Goal: Task Accomplishment & Management: Manage account settings

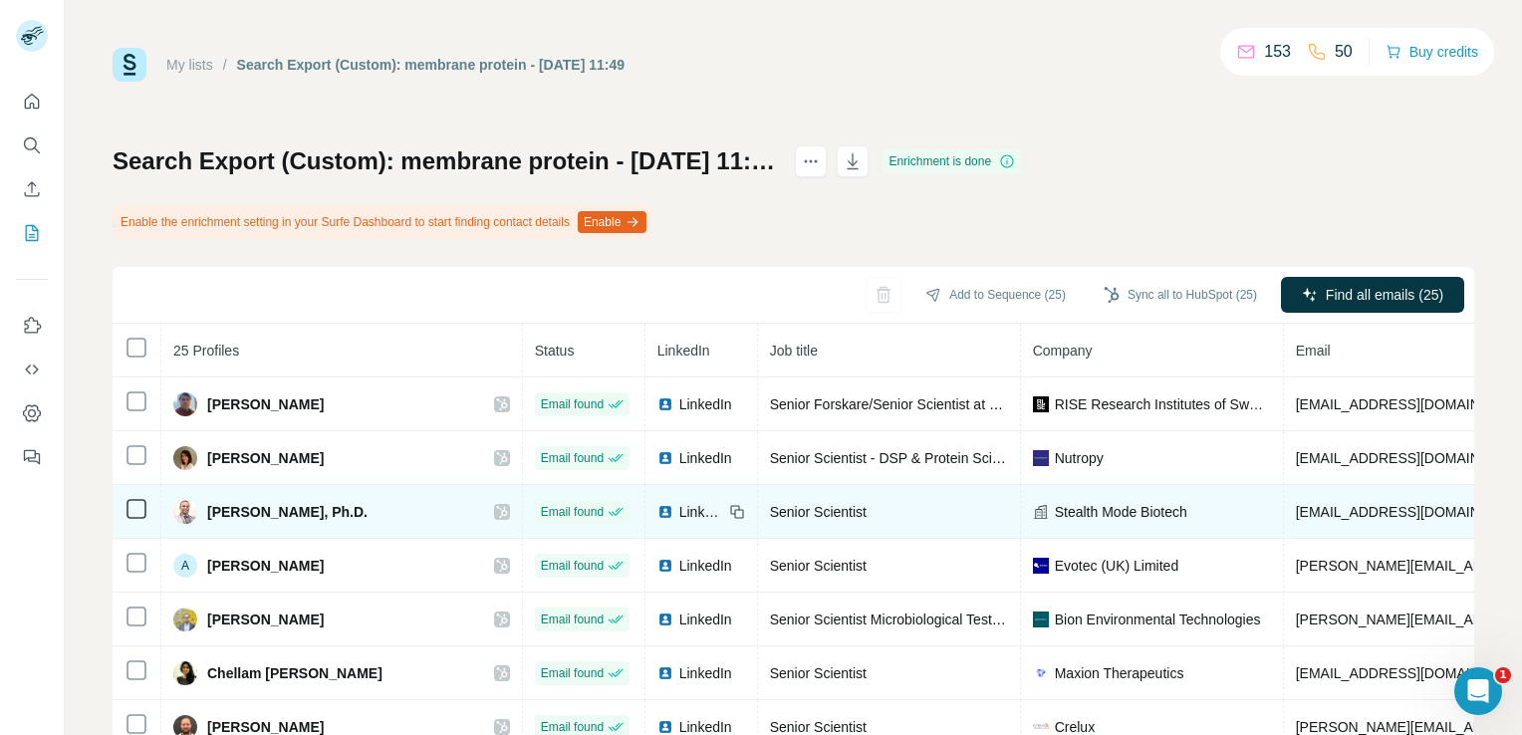
click at [496, 505] on icon at bounding box center [502, 512] width 12 height 16
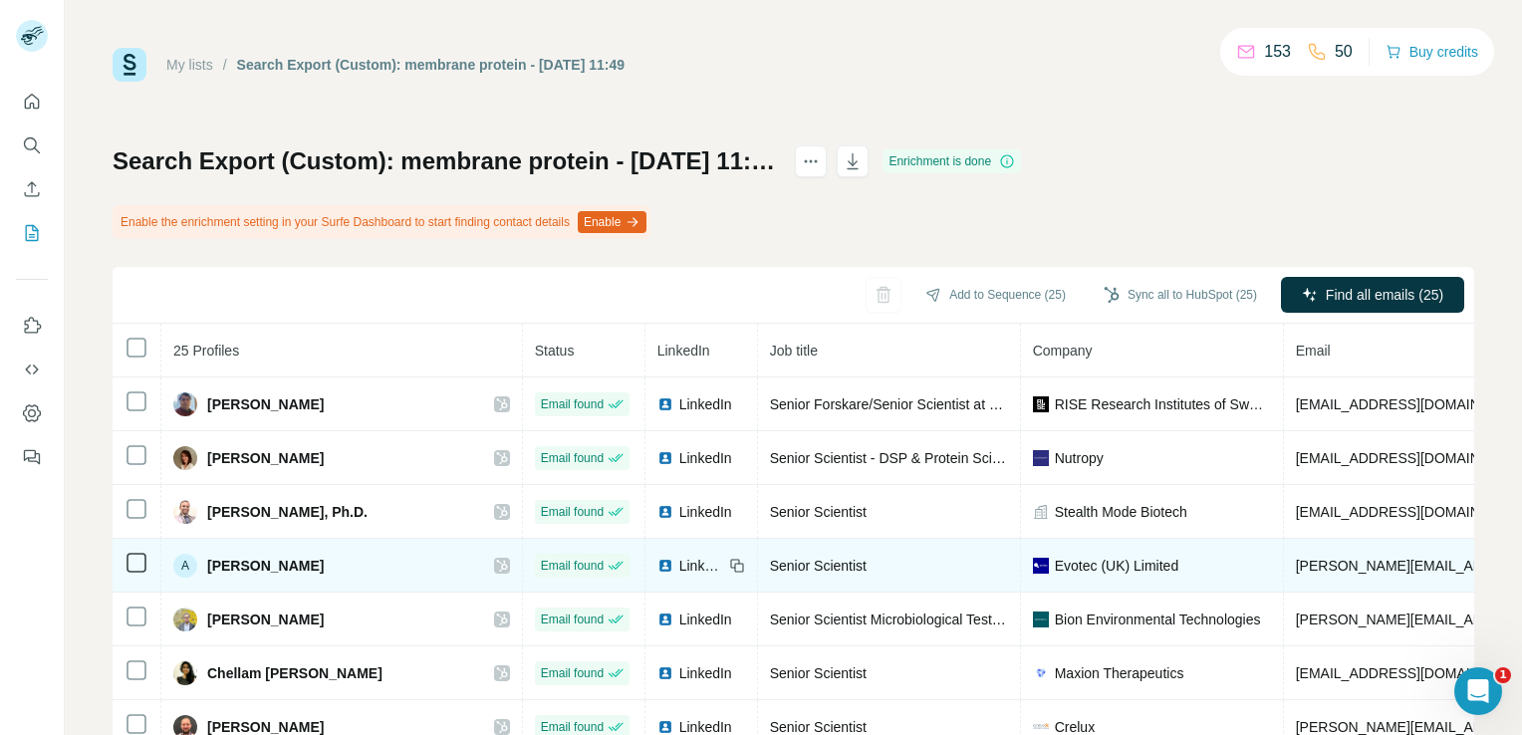
click at [496, 562] on icon at bounding box center [502, 566] width 12 height 16
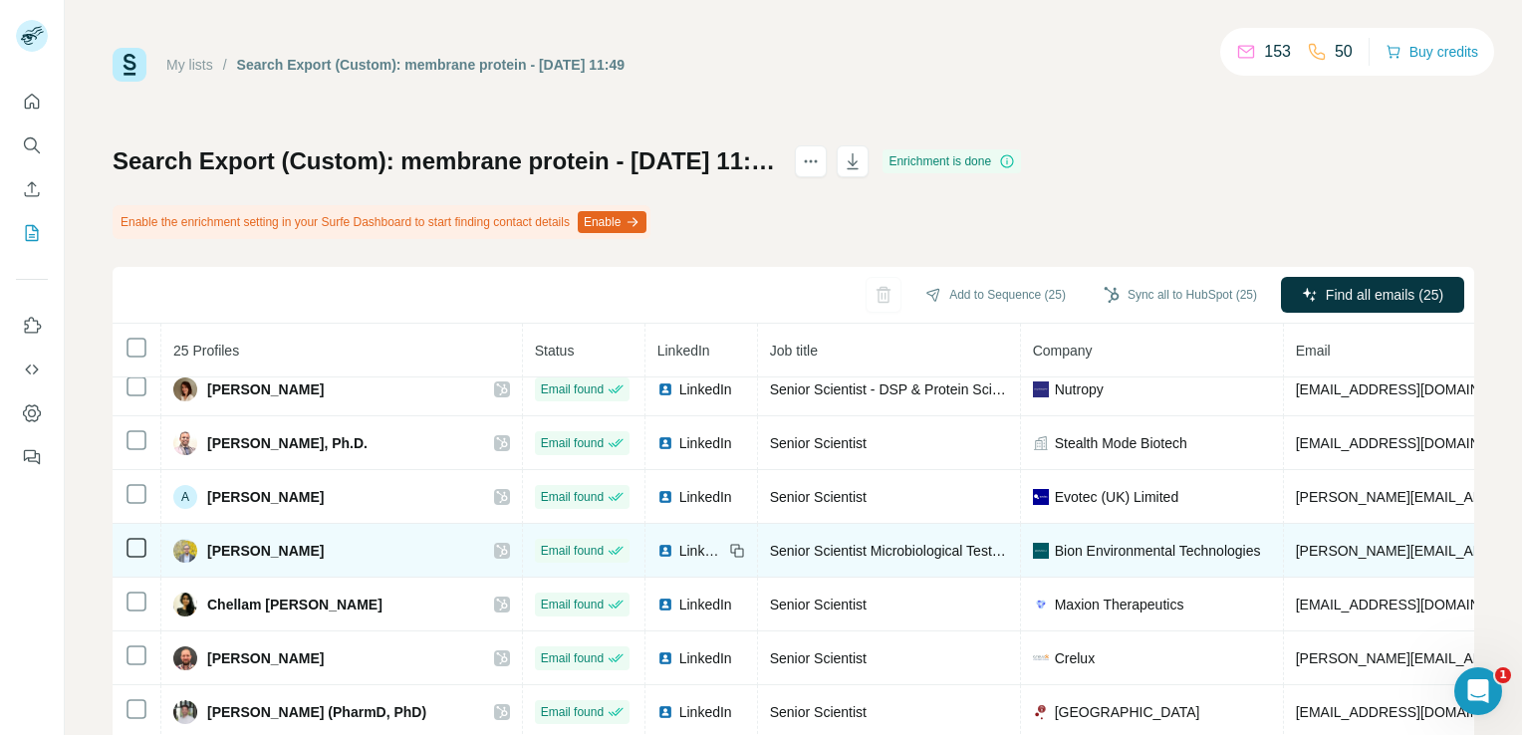
scroll to position [100, 0]
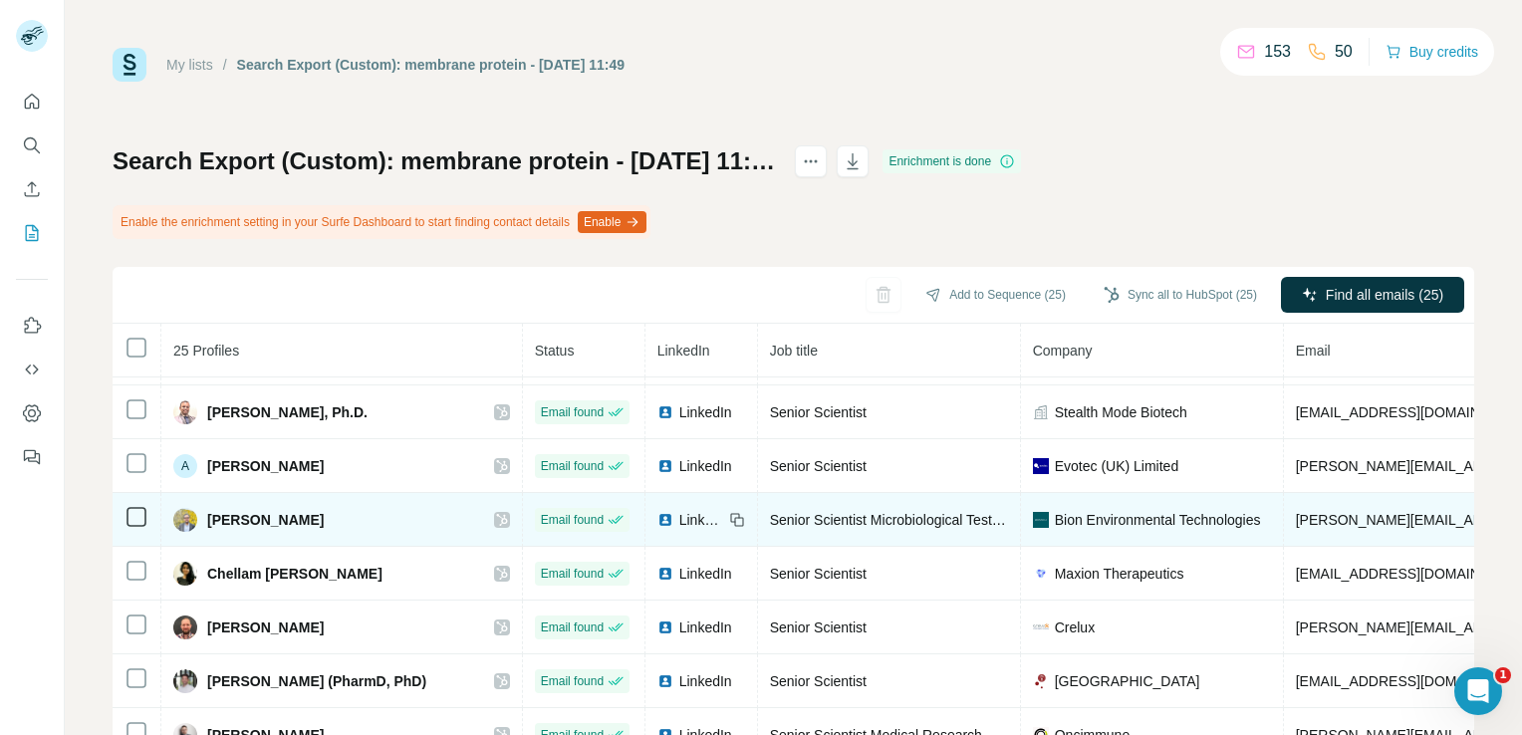
click at [496, 517] on icon at bounding box center [502, 520] width 12 height 16
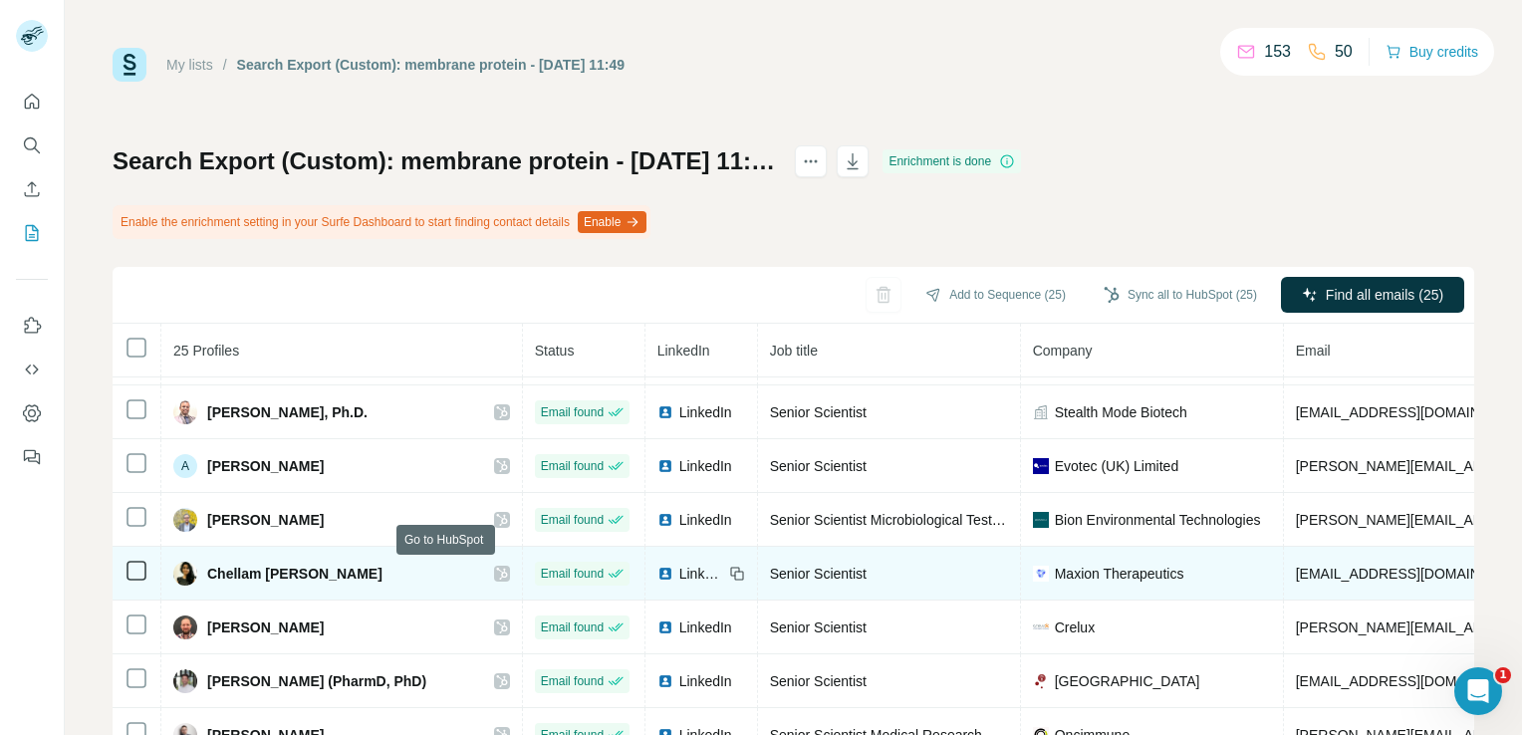
click at [496, 571] on icon at bounding box center [502, 574] width 12 height 16
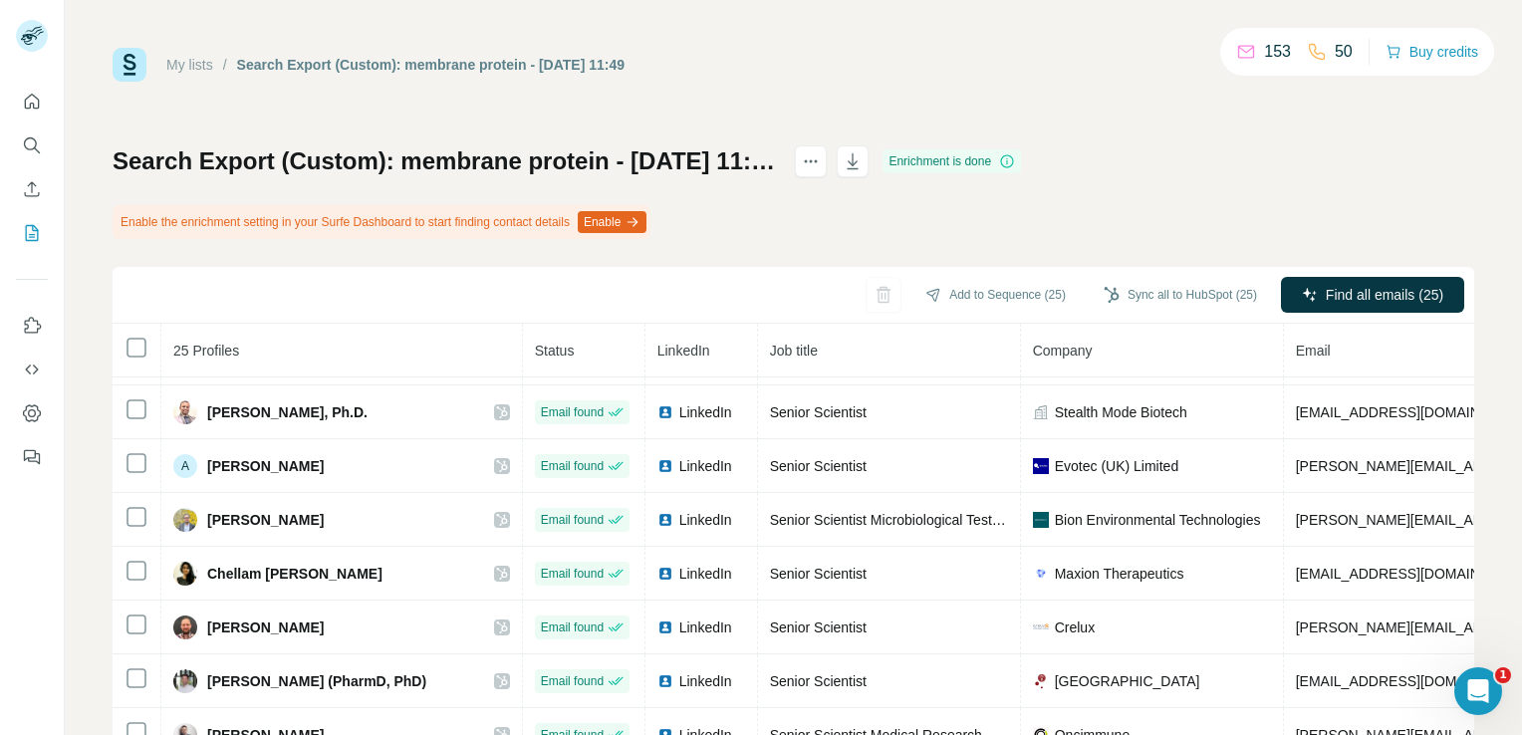
scroll to position [199, 0]
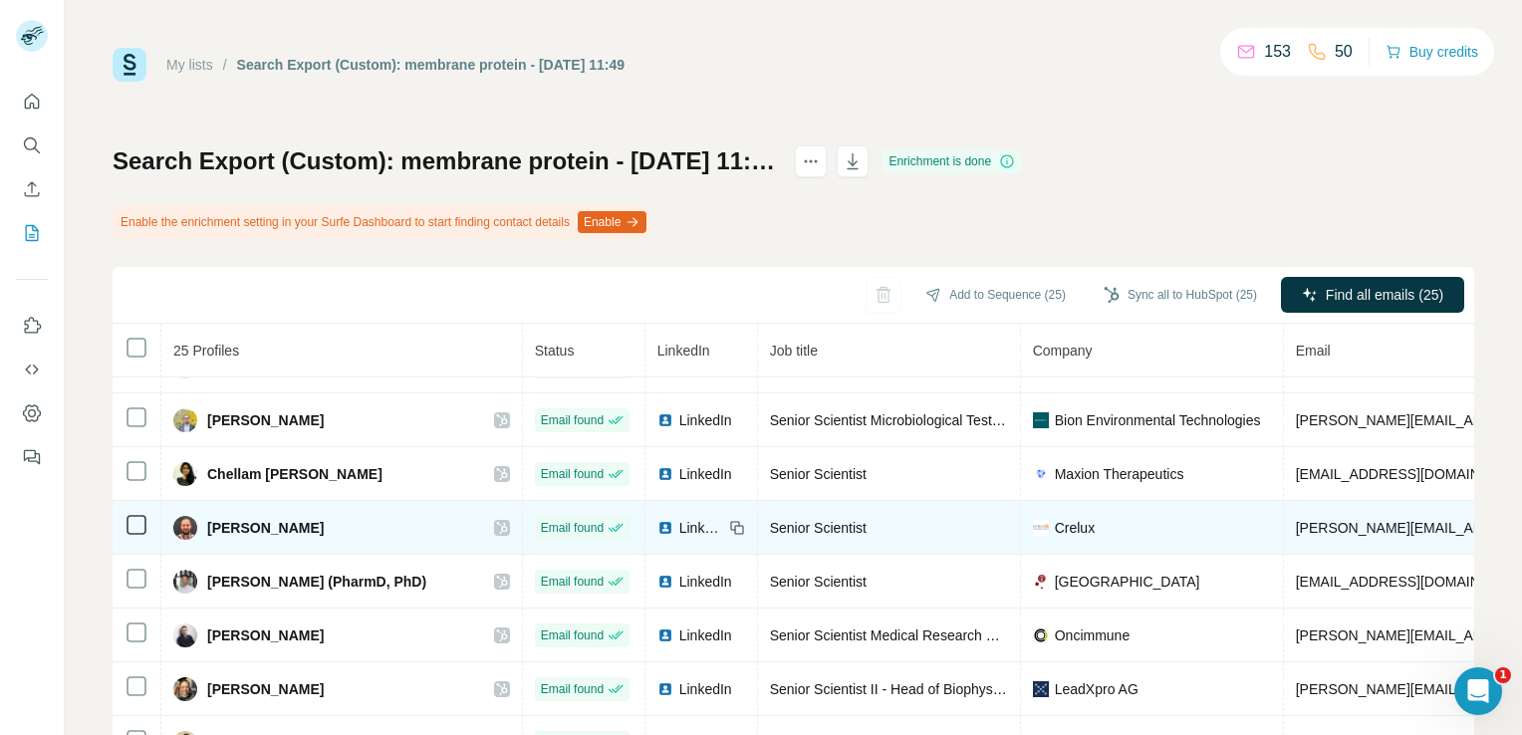
click at [446, 516] on div "[PERSON_NAME]" at bounding box center [341, 528] width 337 height 24
click at [496, 522] on icon at bounding box center [502, 528] width 12 height 16
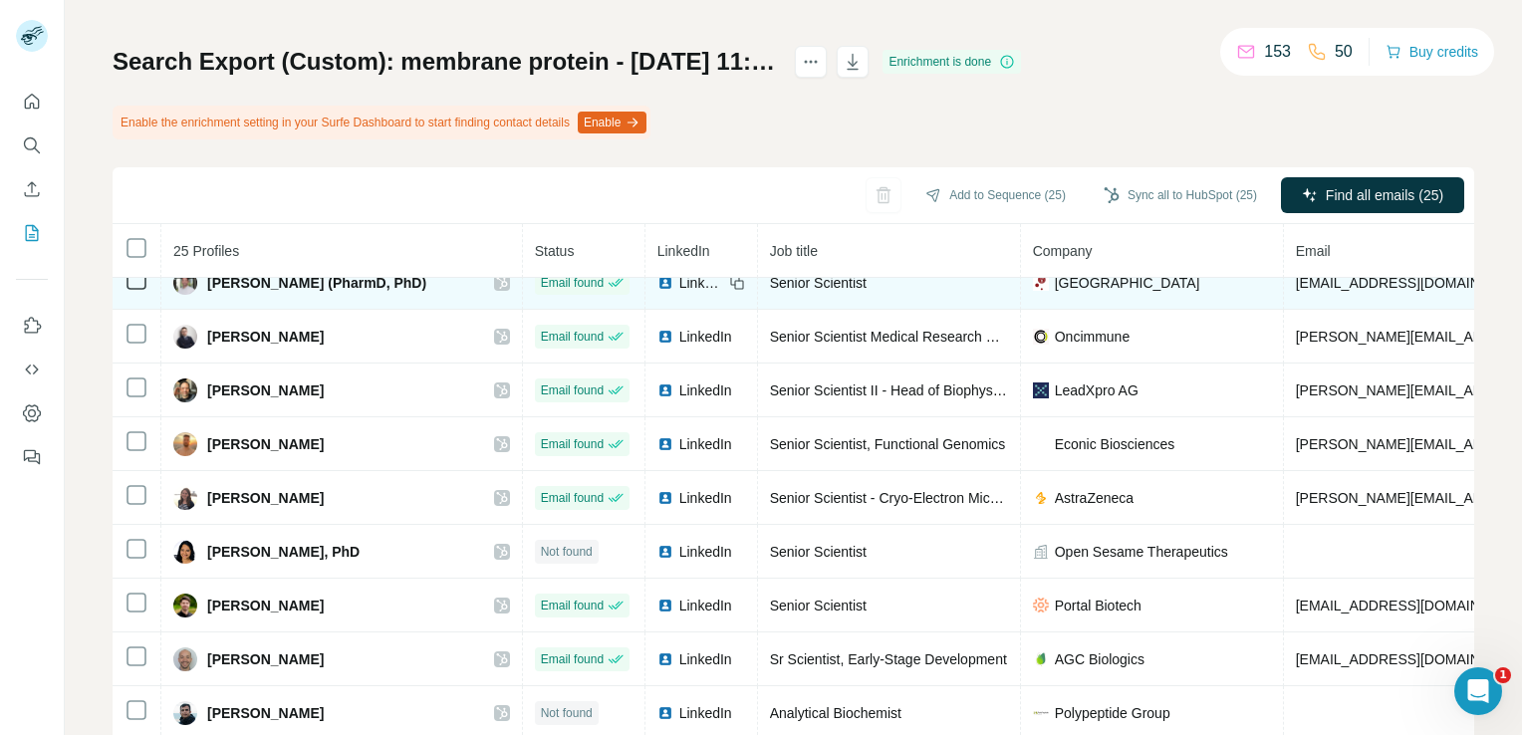
scroll to position [299, 0]
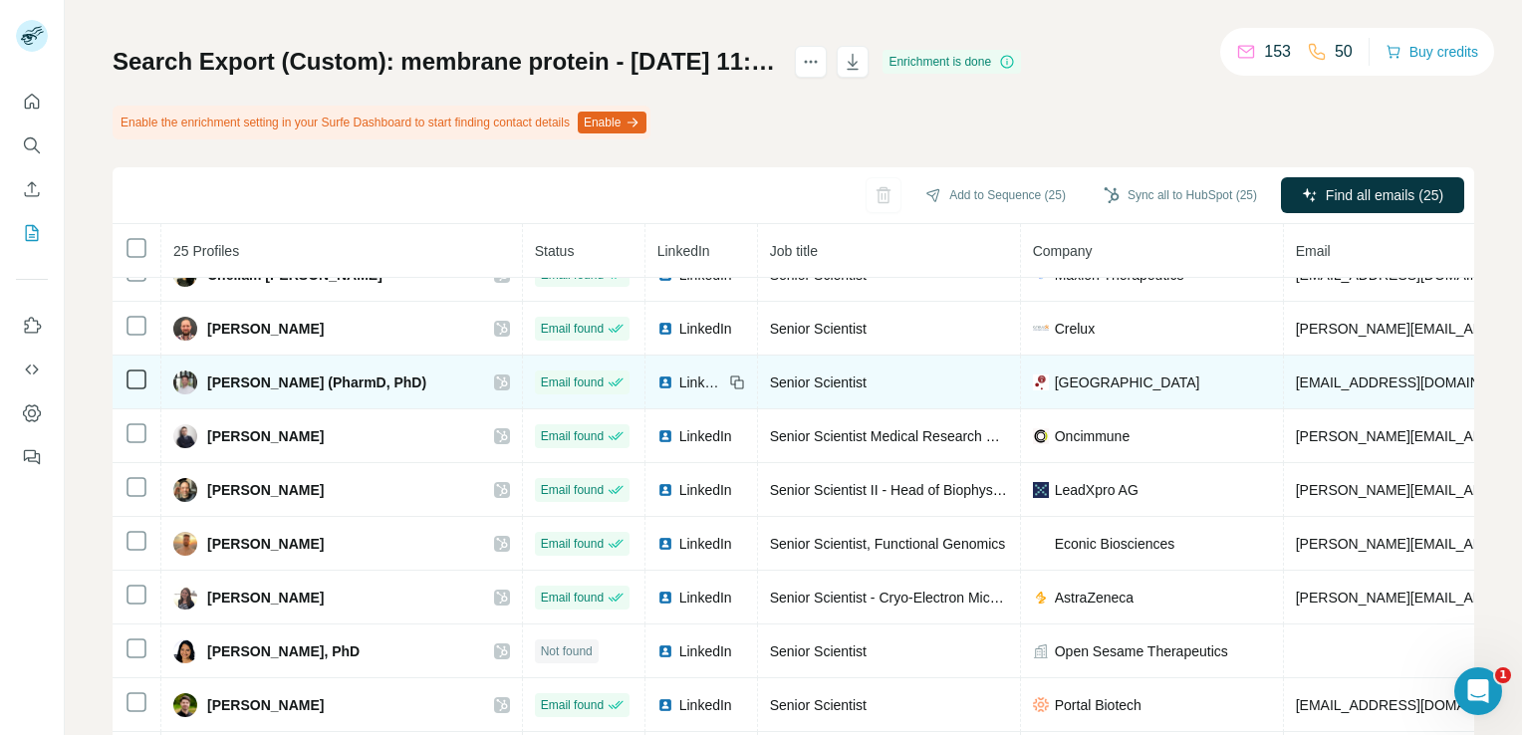
click at [496, 378] on icon at bounding box center [501, 382] width 11 height 12
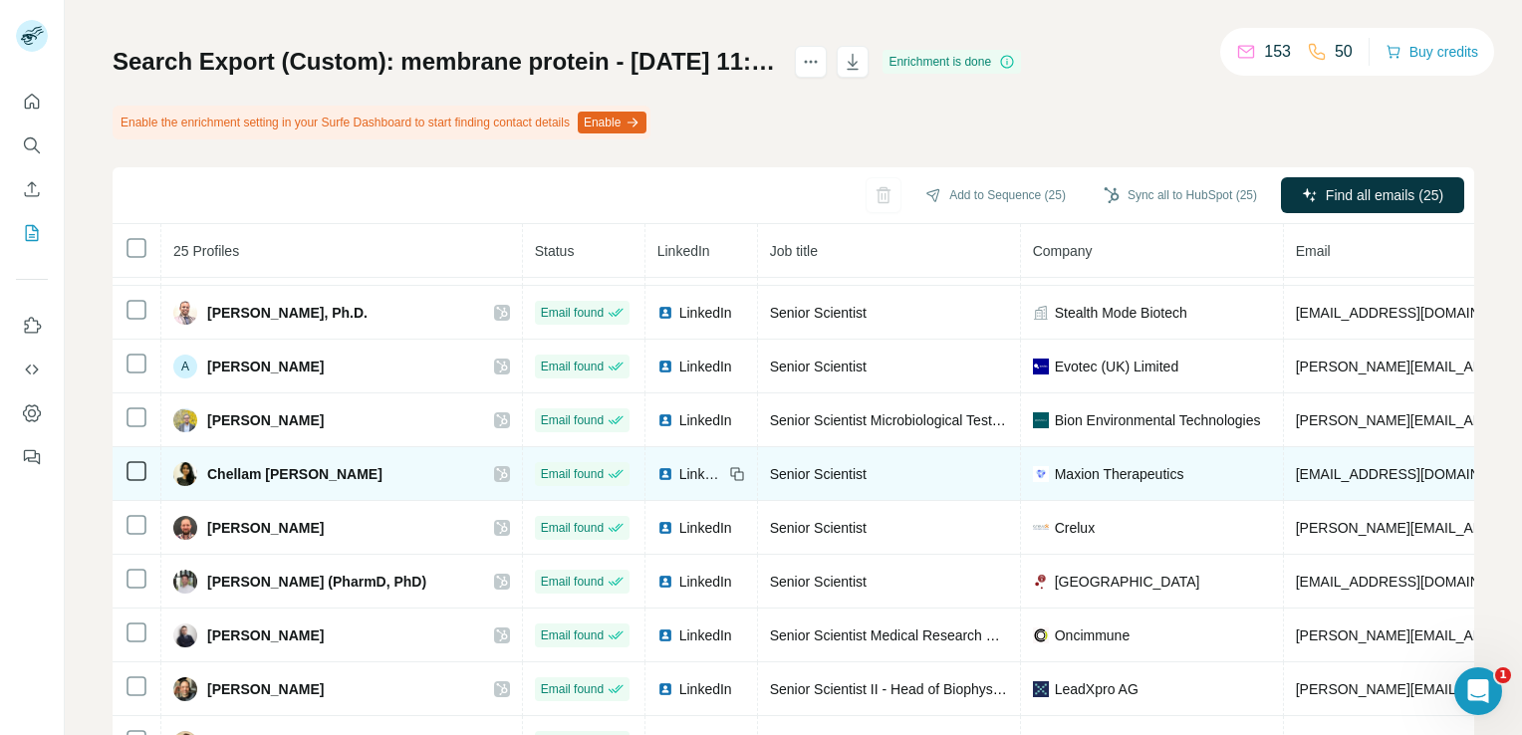
scroll to position [199, 0]
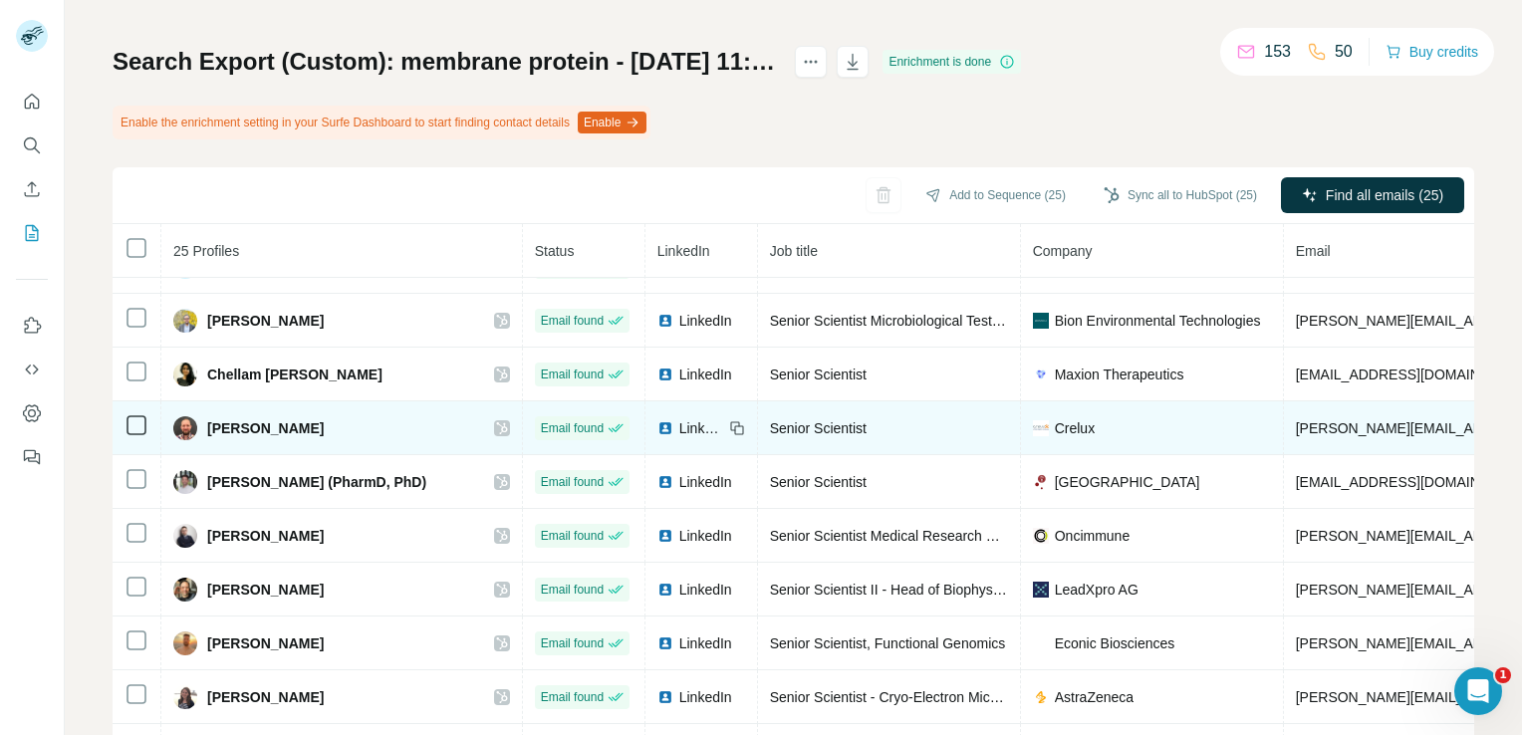
click at [496, 425] on icon at bounding box center [502, 428] width 12 height 16
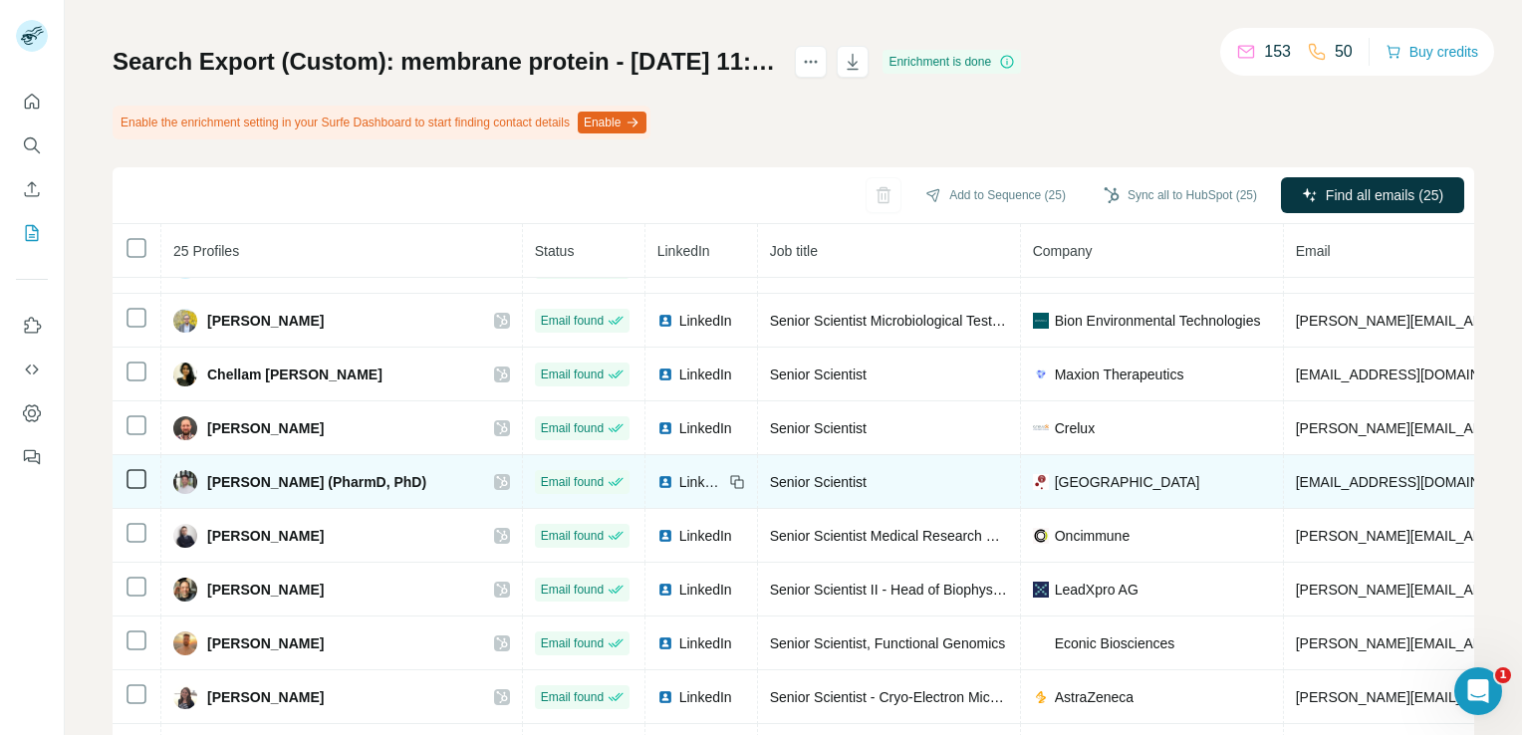
scroll to position [299, 0]
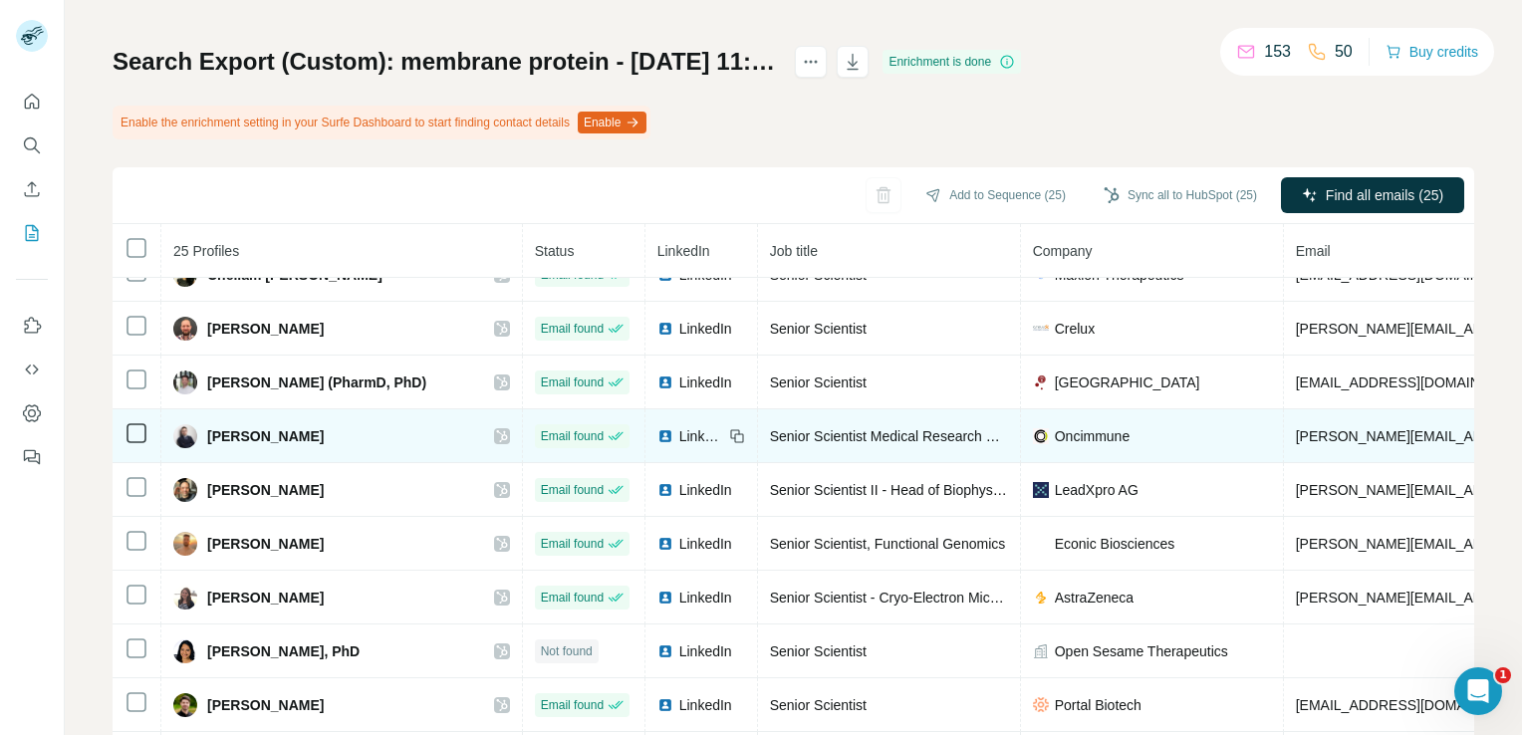
click at [494, 432] on div at bounding box center [502, 436] width 16 height 16
click at [496, 431] on icon at bounding box center [502, 436] width 12 height 16
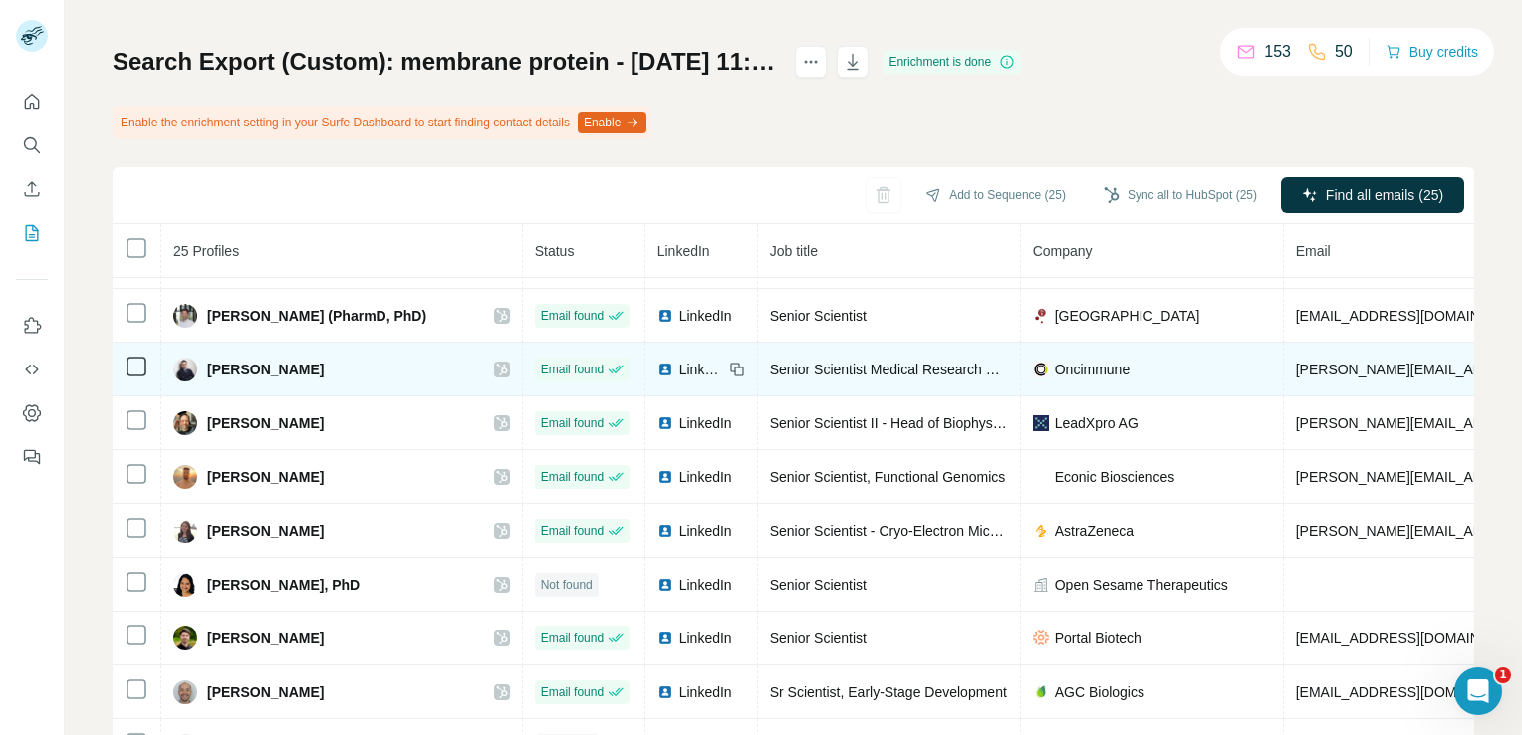
scroll to position [398, 0]
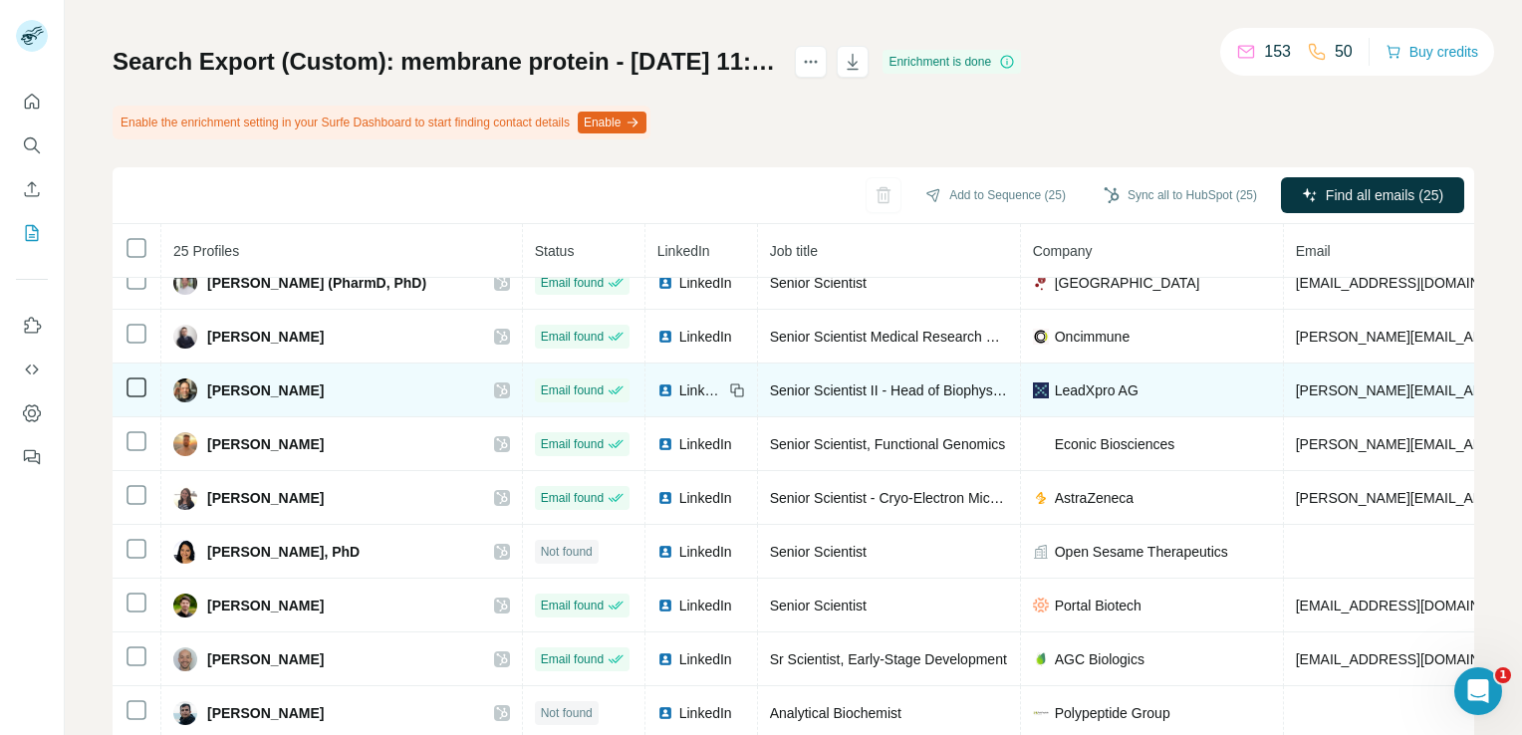
click at [496, 392] on icon at bounding box center [502, 390] width 12 height 16
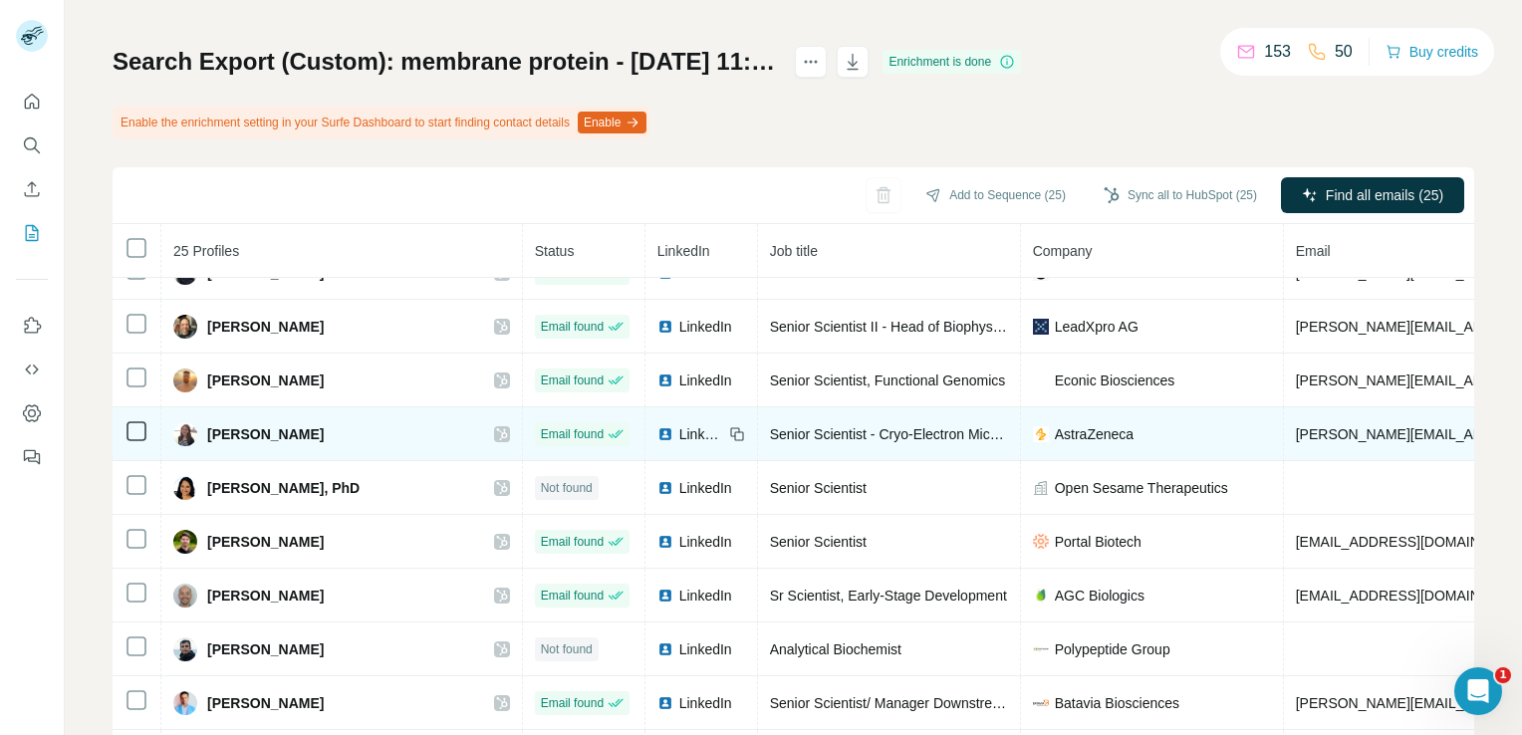
scroll to position [498, 0]
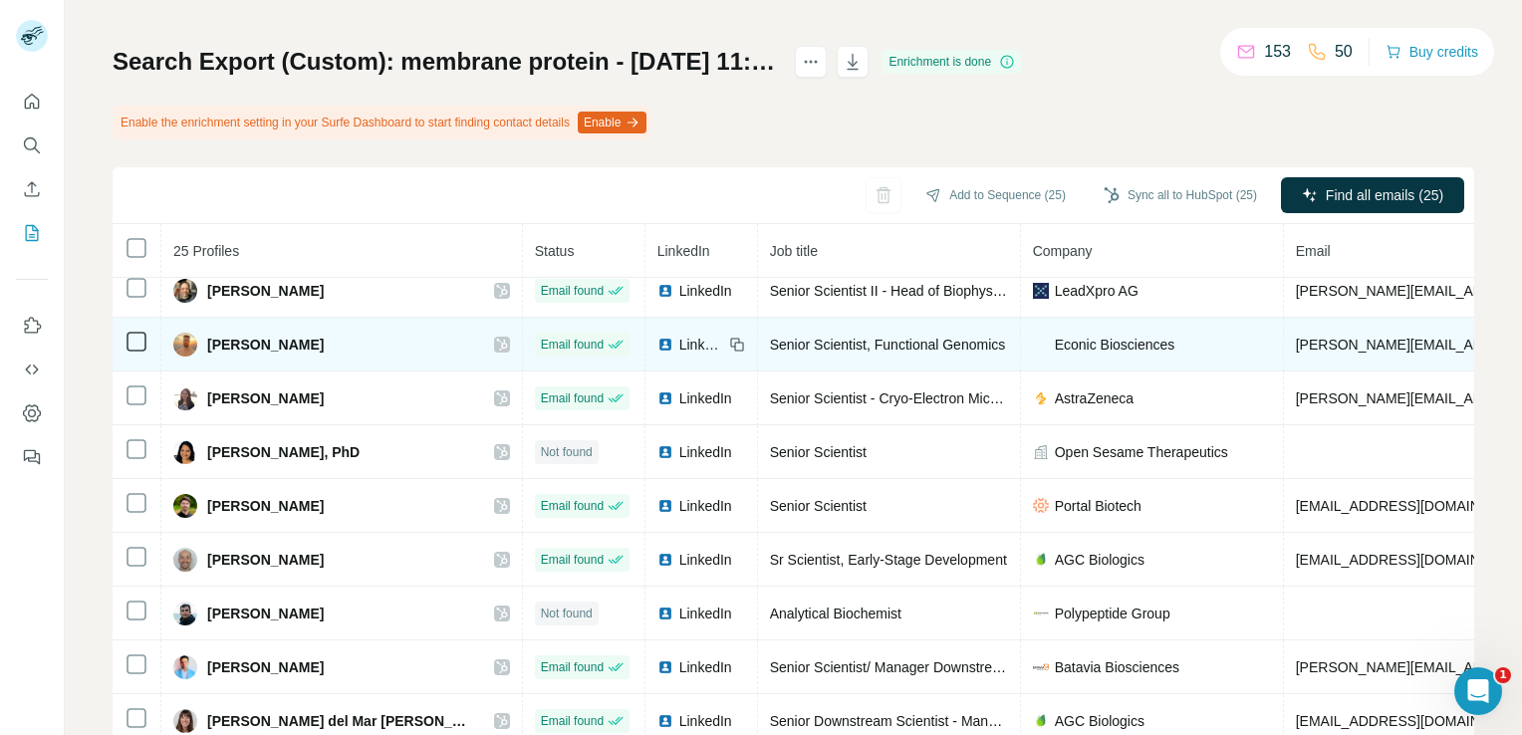
click at [496, 341] on icon at bounding box center [501, 345] width 11 height 12
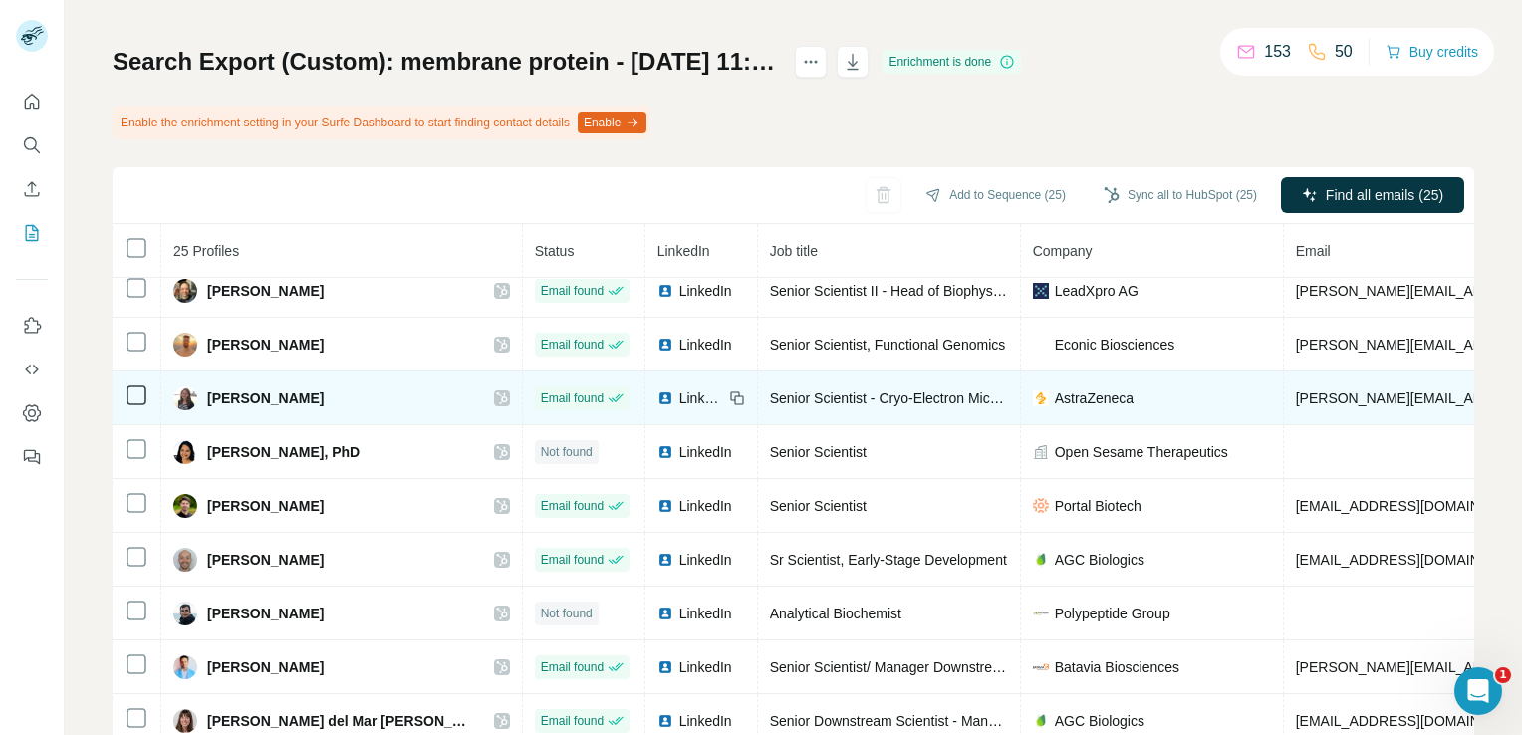
click at [496, 393] on icon at bounding box center [502, 398] width 12 height 16
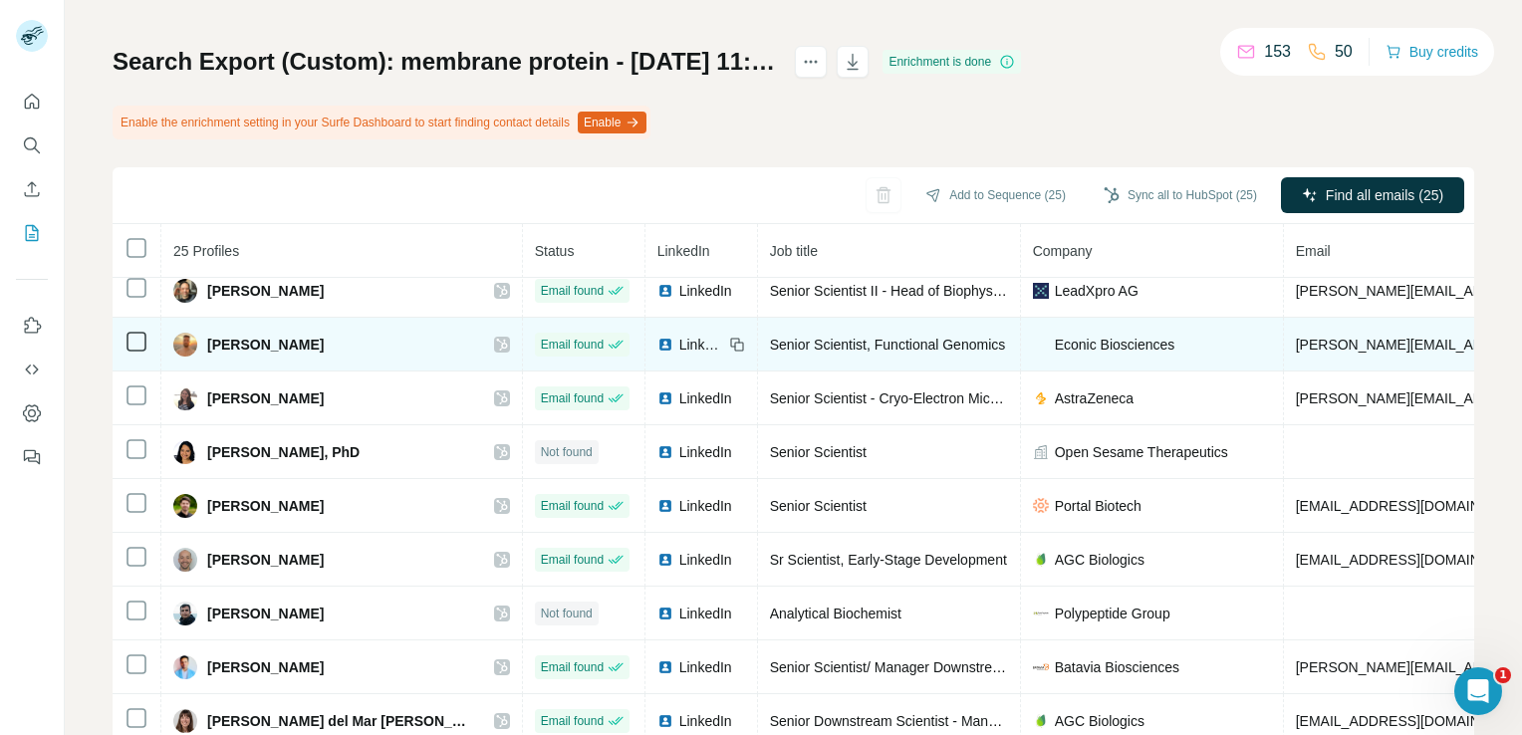
scroll to position [598, 0]
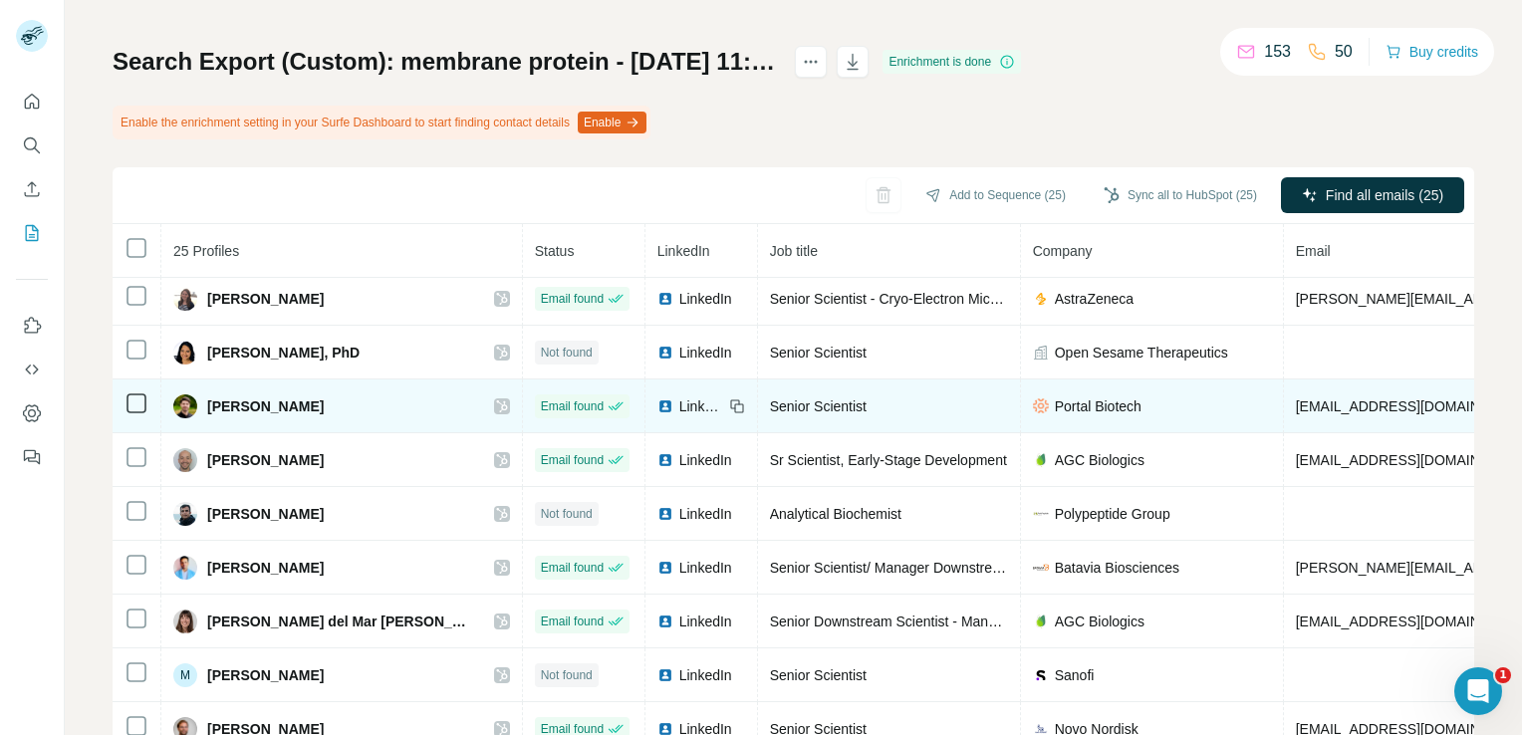
click at [494, 398] on div at bounding box center [502, 406] width 16 height 16
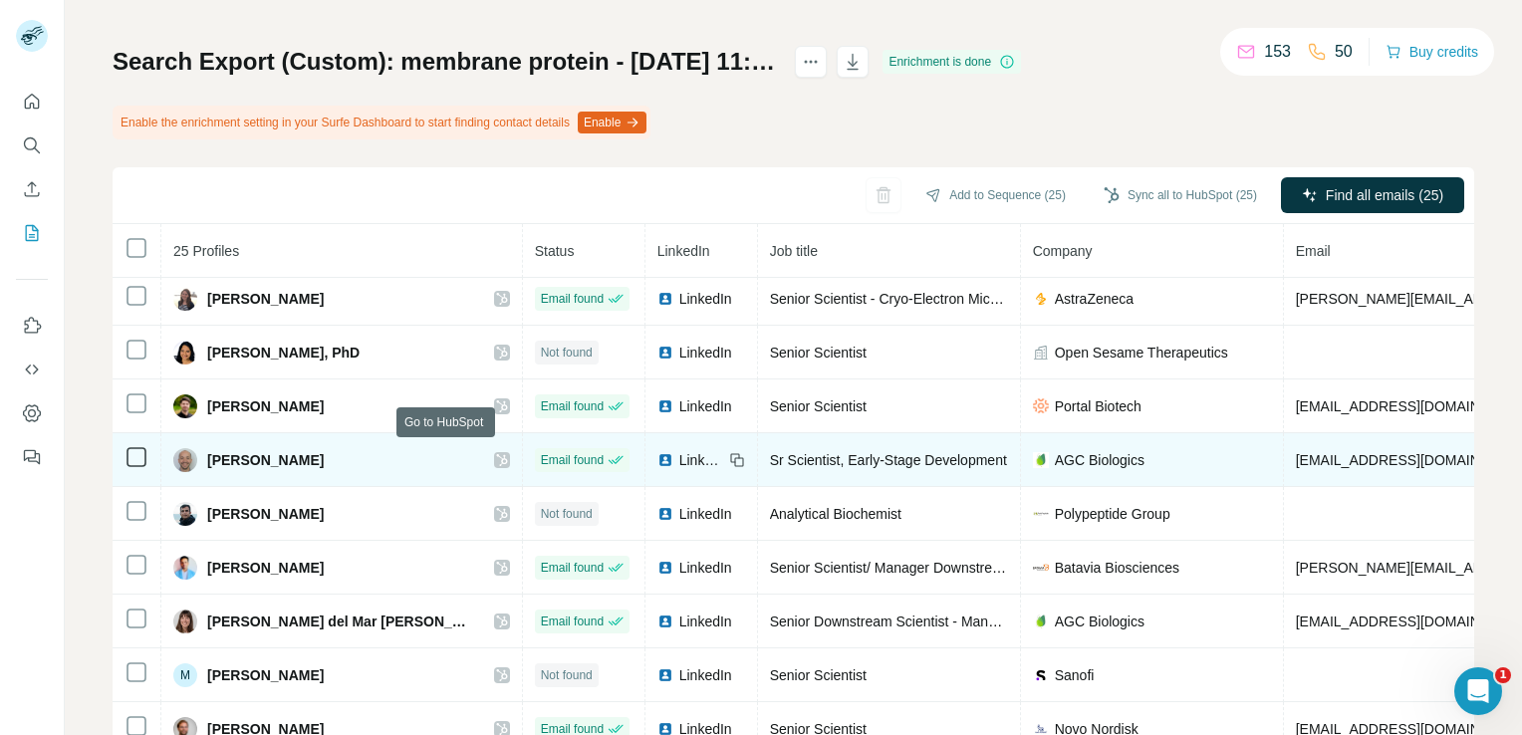
click at [496, 453] on icon at bounding box center [502, 460] width 12 height 16
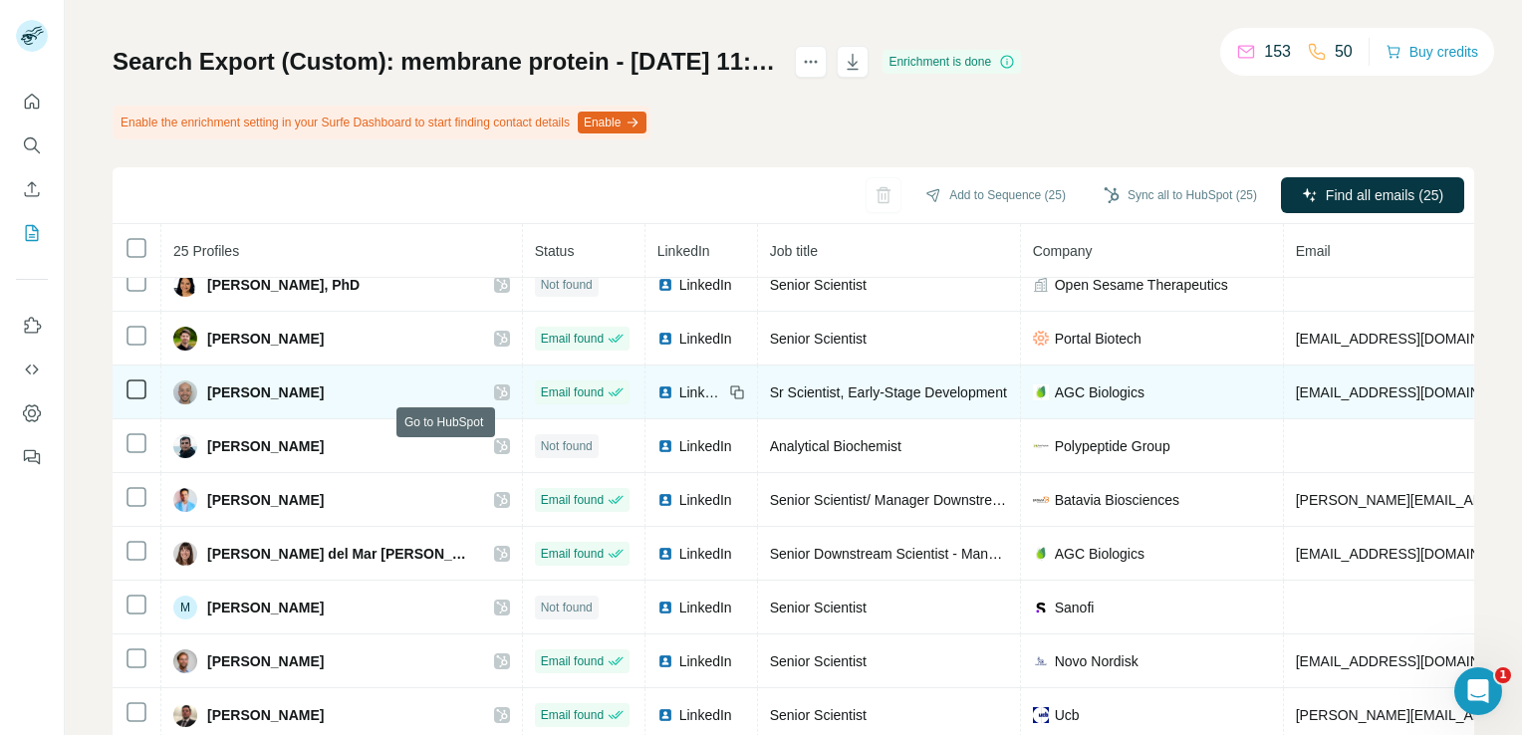
scroll to position [697, 0]
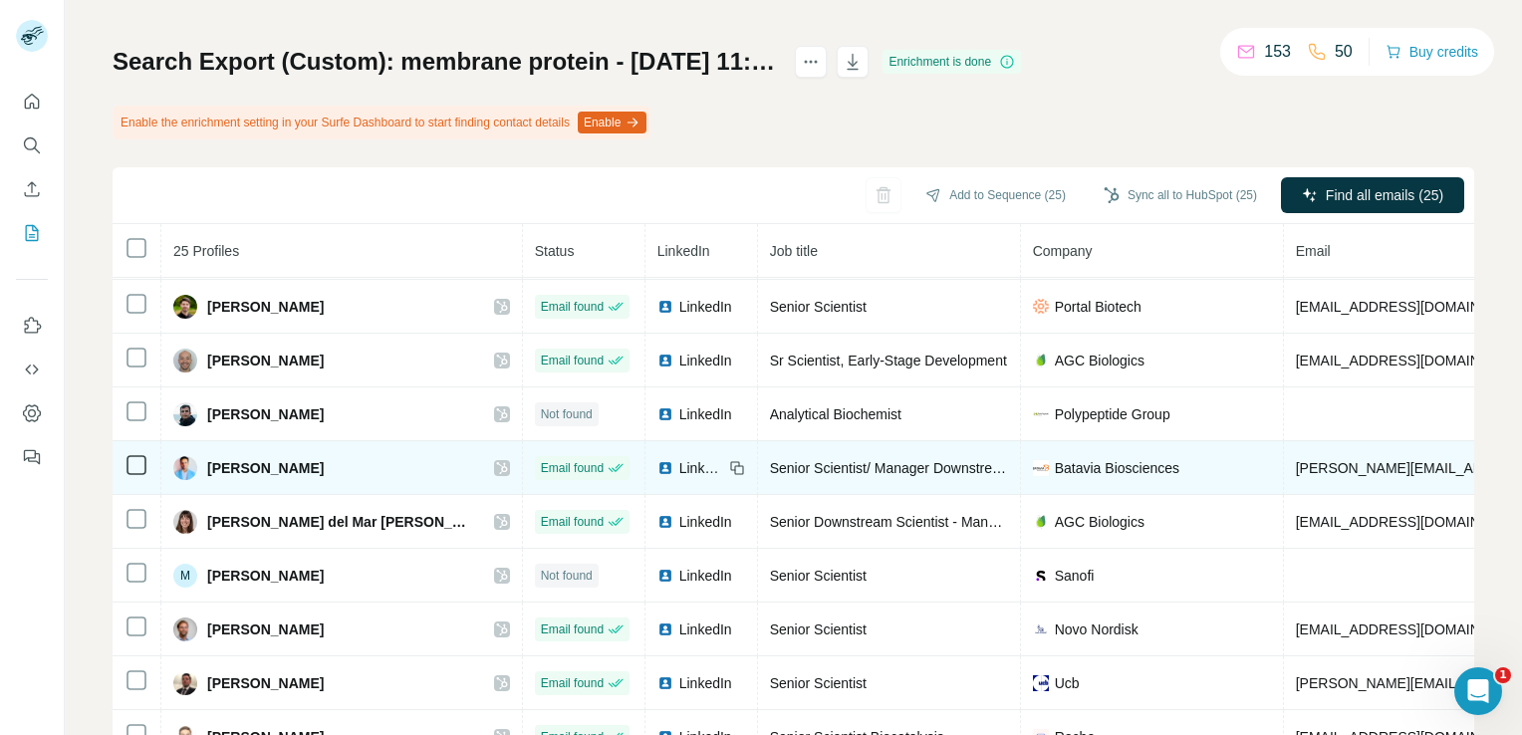
click at [496, 462] on icon at bounding box center [501, 468] width 11 height 12
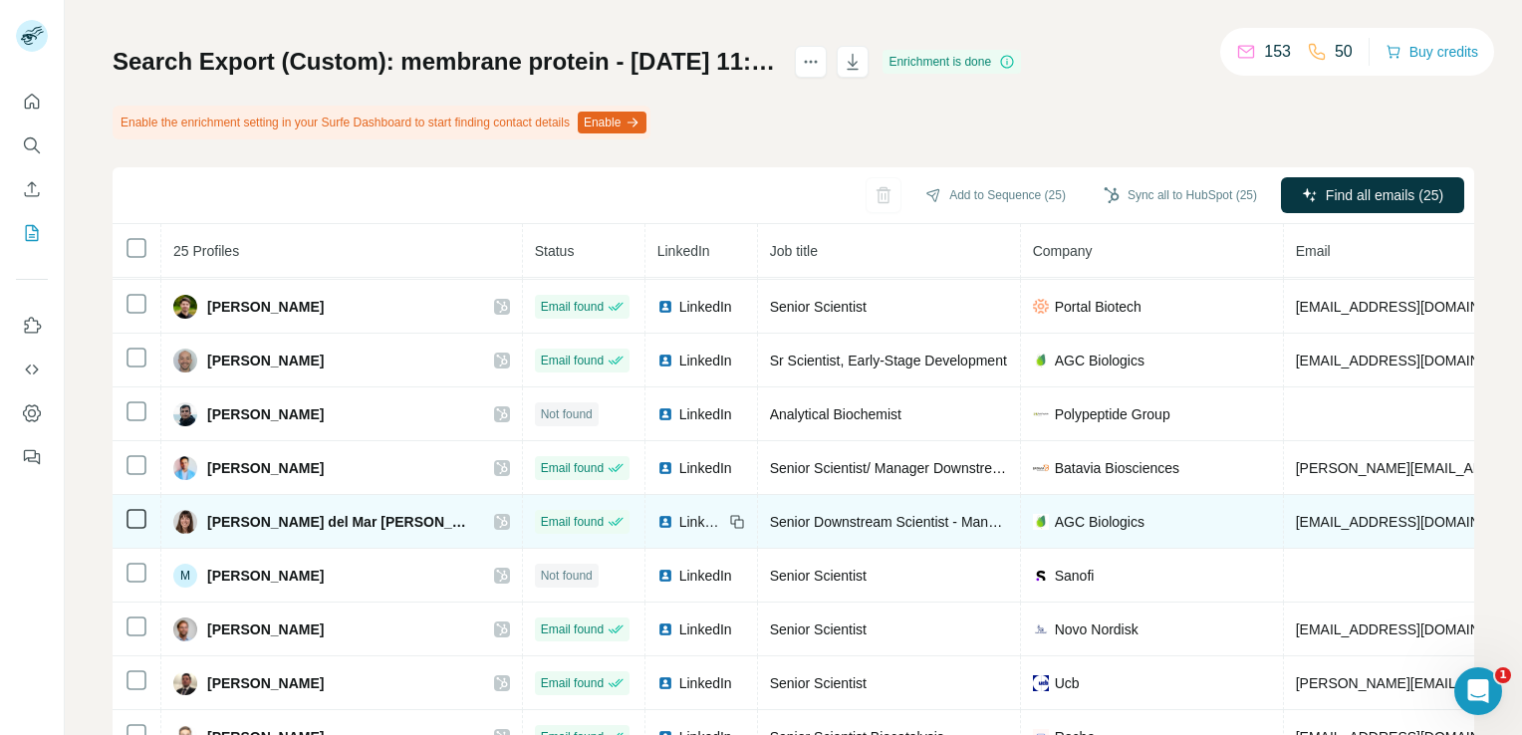
click at [496, 516] on icon at bounding box center [501, 522] width 11 height 12
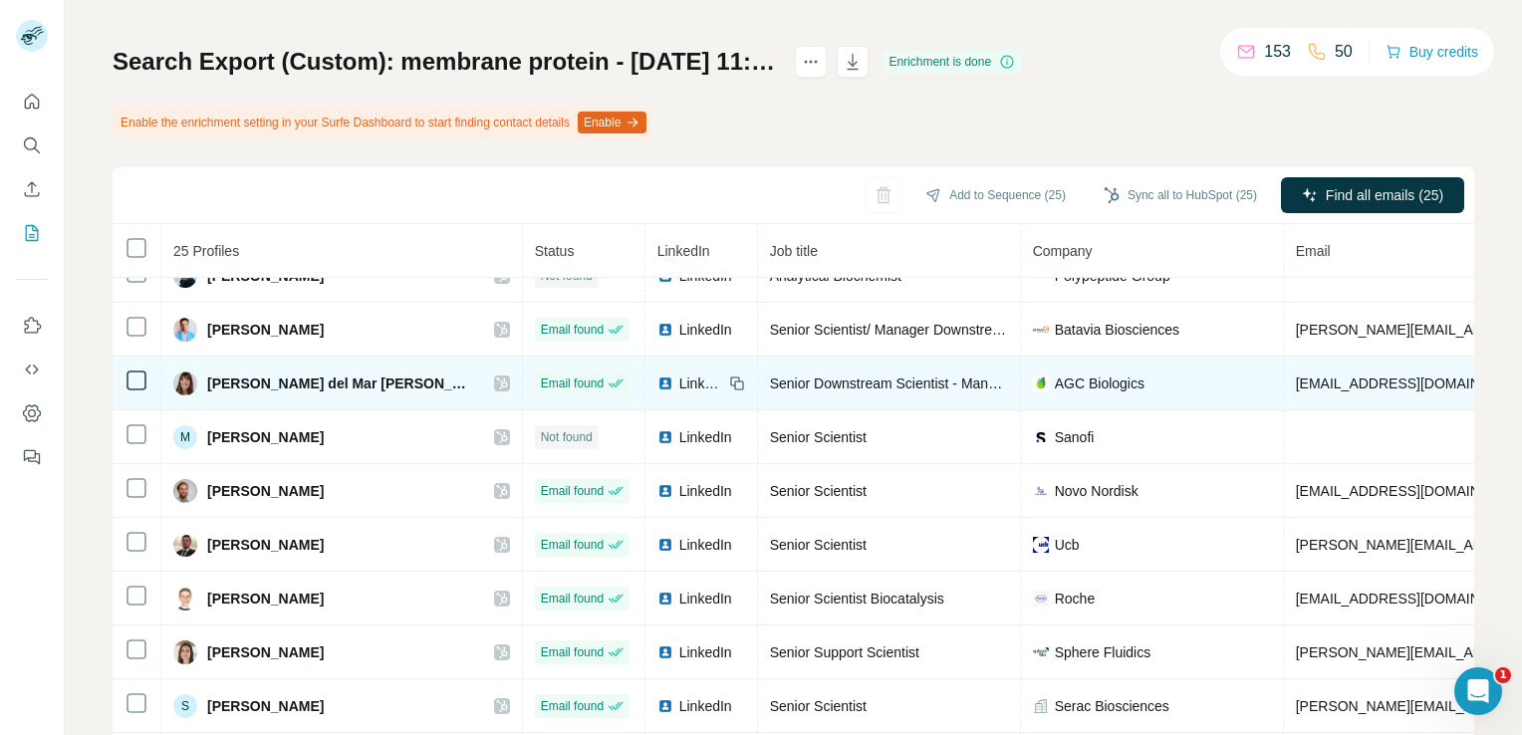
scroll to position [872, 0]
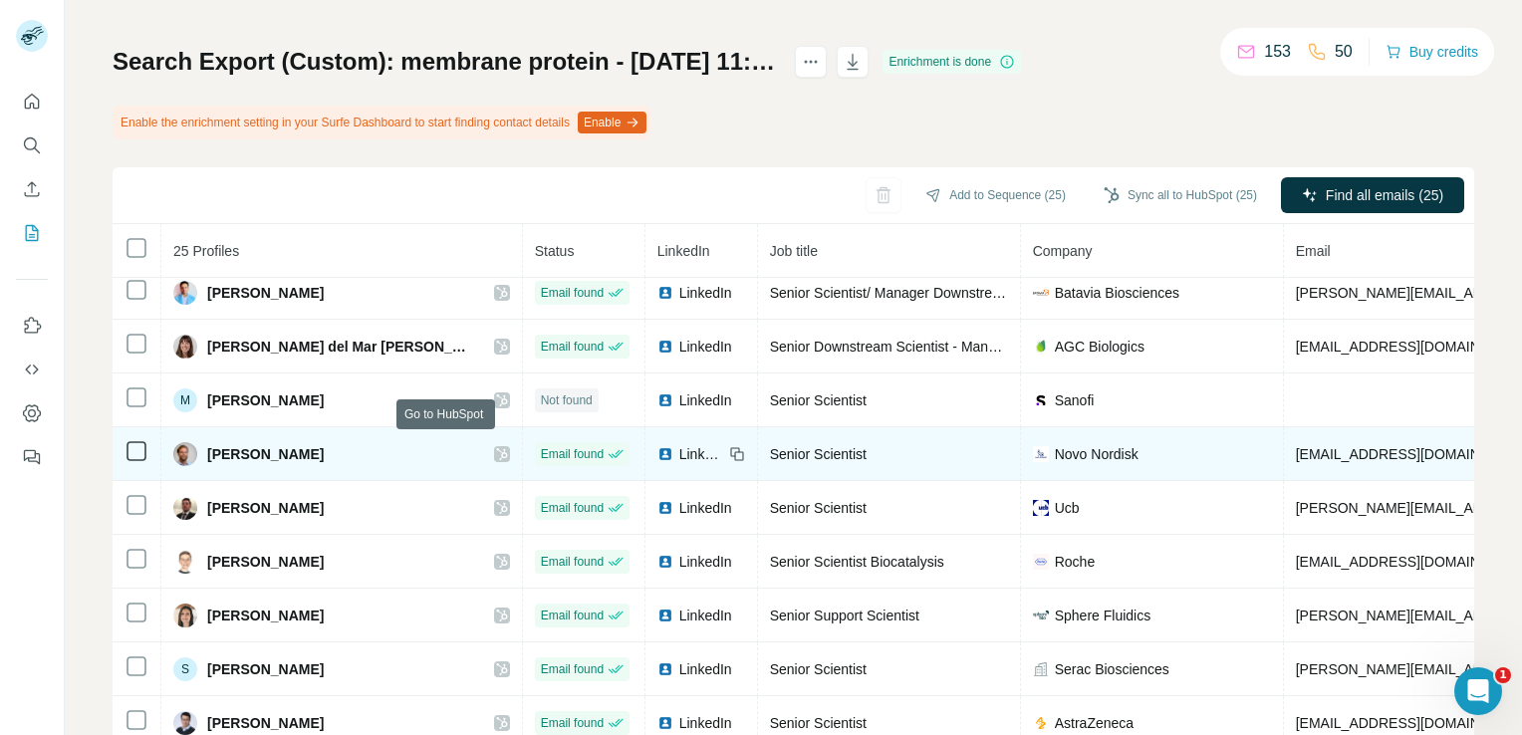
click at [496, 450] on icon at bounding box center [502, 454] width 12 height 16
